Goal: Navigation & Orientation: Find specific page/section

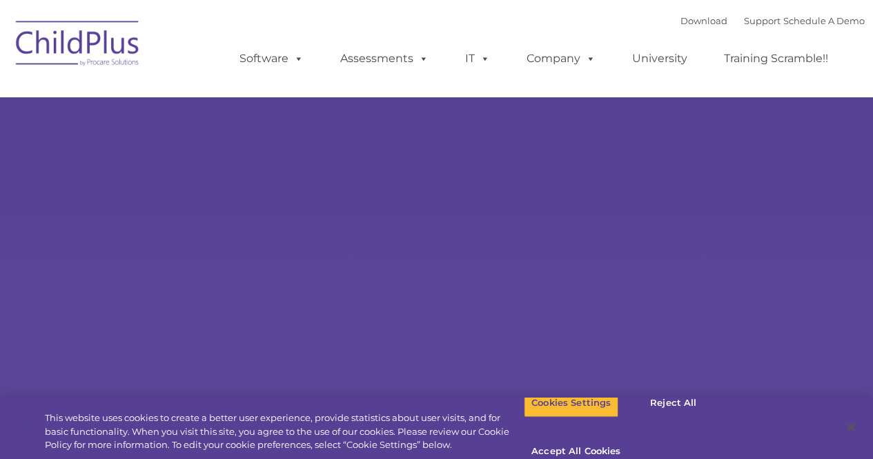
select select "MEDIUM"
type input ""
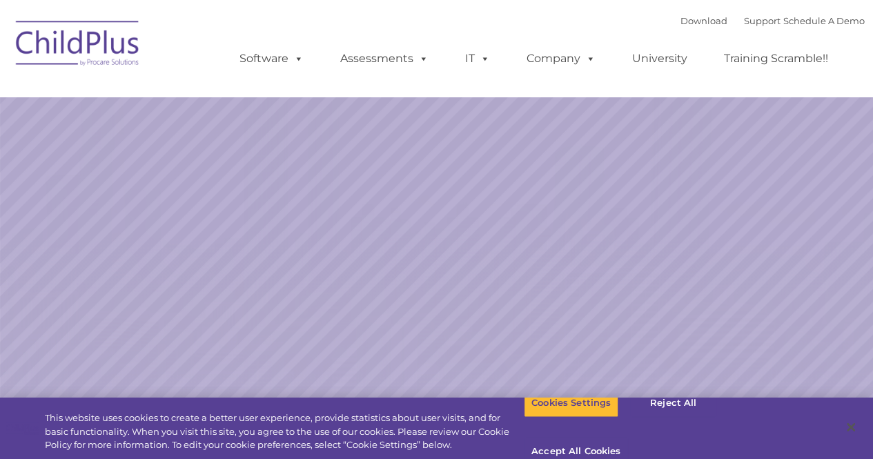
select select "MEDIUM"
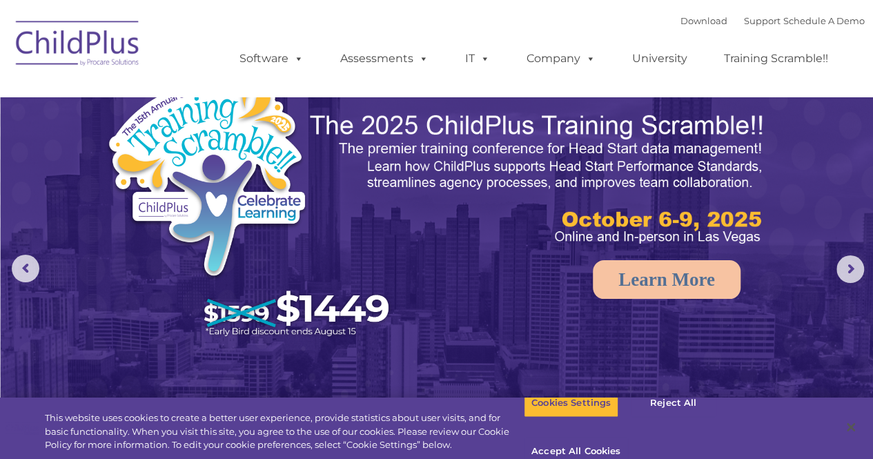
click at [86, 8] on nav "Download Support | Schedule A Demo  MENU MENU Software ChildPlus: The original…" at bounding box center [436, 48] width 873 height 97
click at [81, 31] on img at bounding box center [78, 45] width 138 height 69
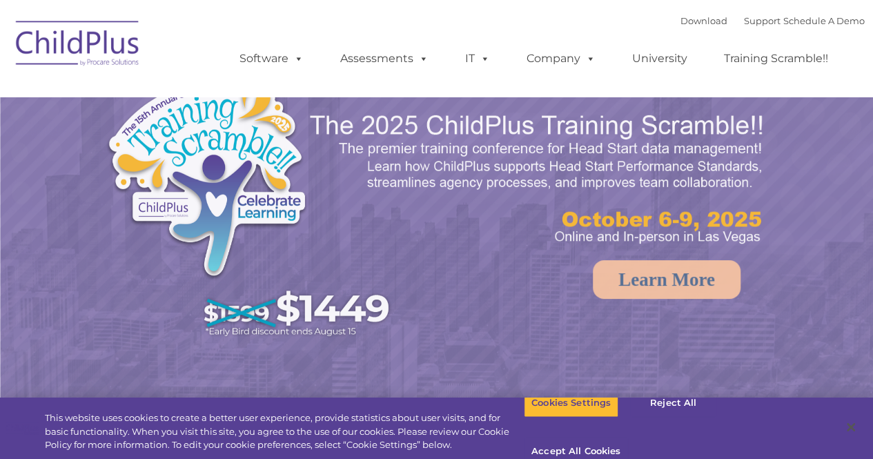
select select "MEDIUM"
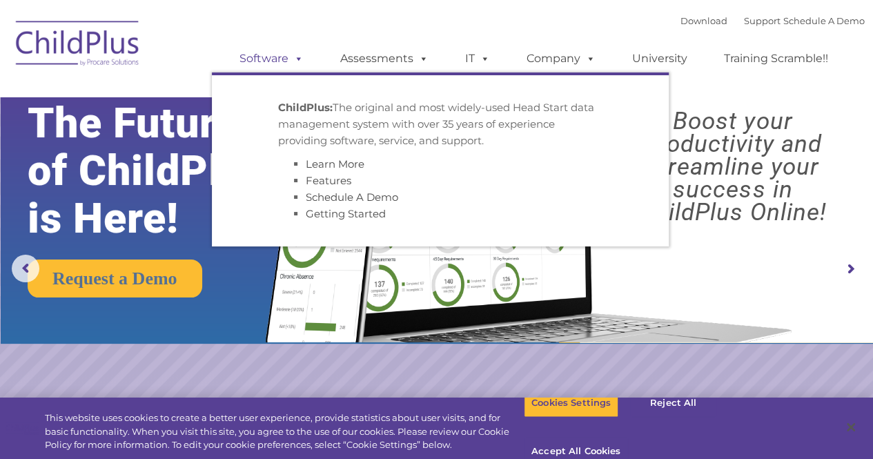
click at [263, 61] on link "Software" at bounding box center [272, 59] width 92 height 28
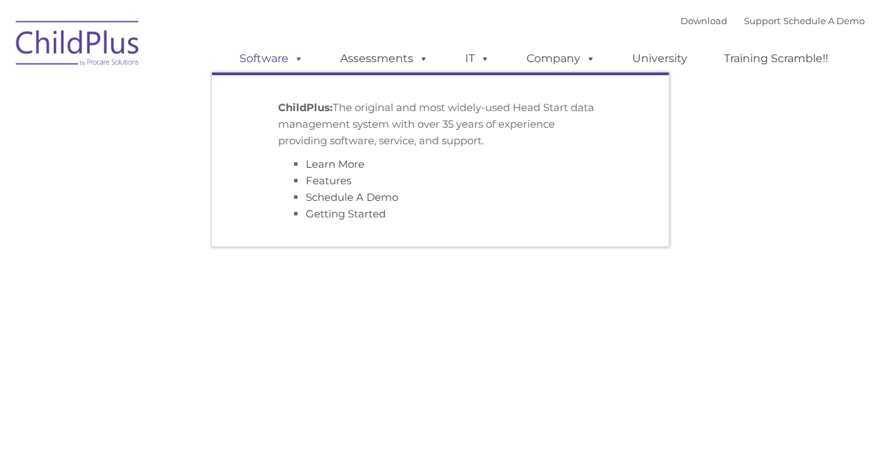
type input ""
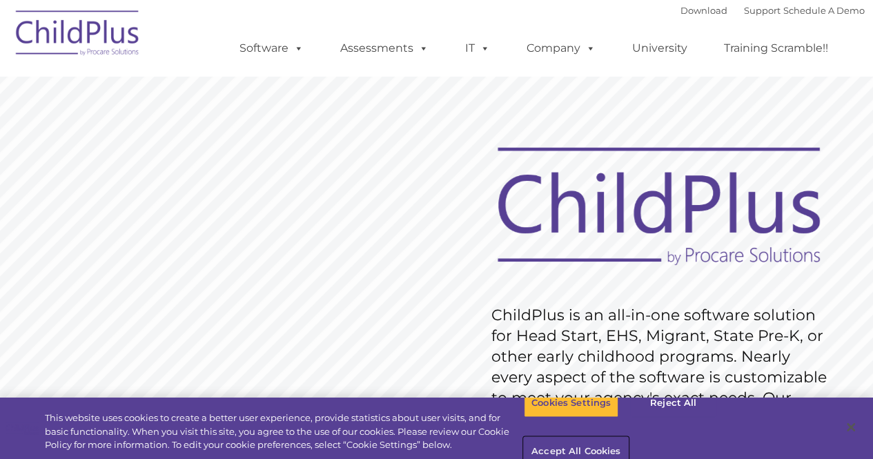
click at [628, 437] on button "Accept All Cookies" at bounding box center [576, 451] width 104 height 29
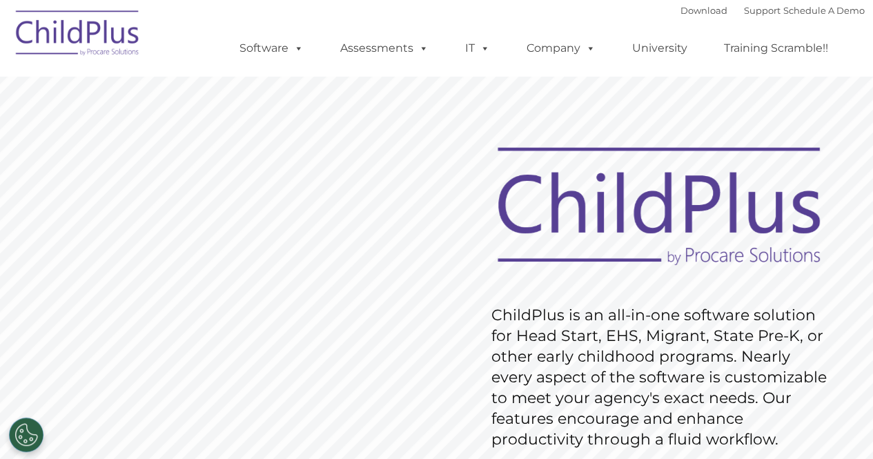
click at [92, 48] on img at bounding box center [78, 35] width 138 height 69
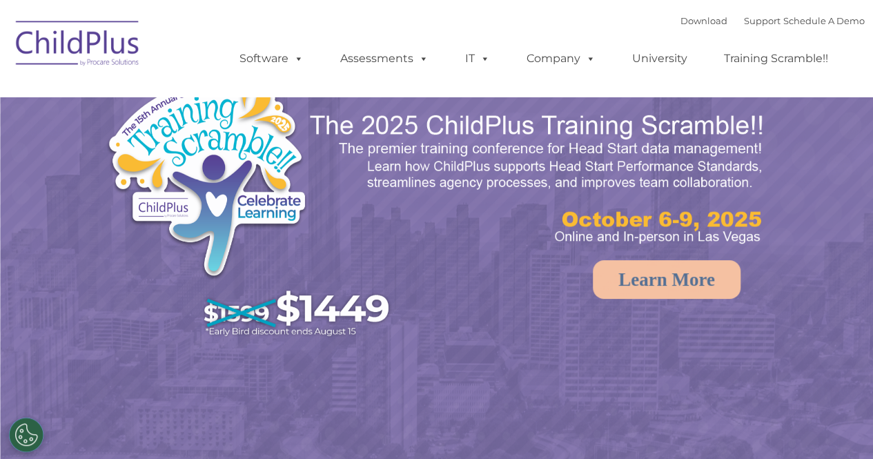
select select "MEDIUM"
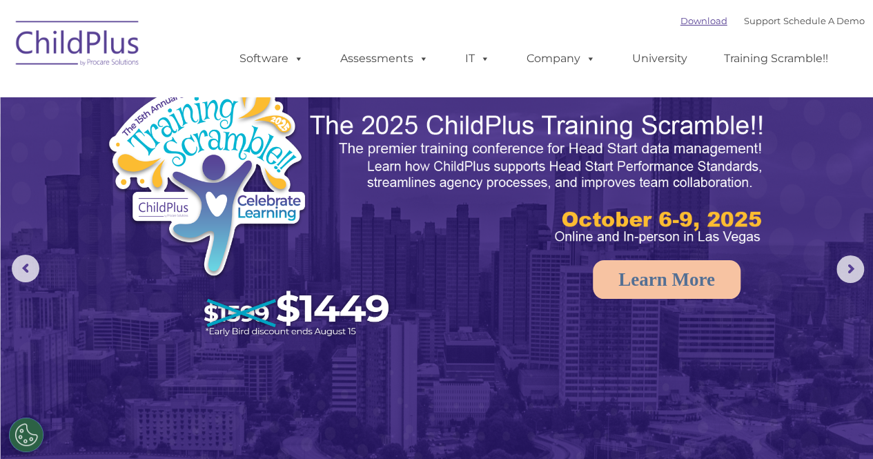
click at [680, 24] on link "Download" at bounding box center [703, 20] width 47 height 11
click at [680, 26] on link "Download" at bounding box center [703, 20] width 47 height 11
